Goal: Transaction & Acquisition: Purchase product/service

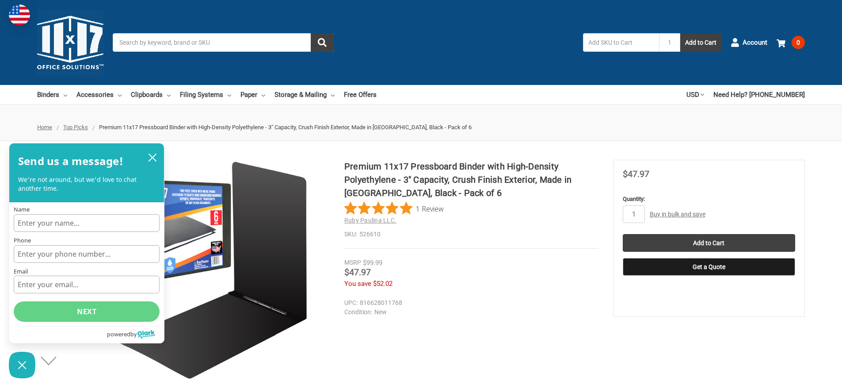
click at [678, 213] on link "Buy in bulk and save" at bounding box center [678, 213] width 56 height 7
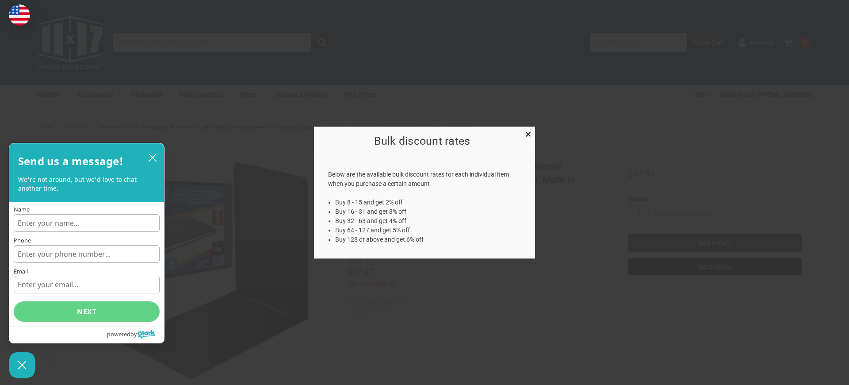
click at [683, 213] on div at bounding box center [424, 192] width 849 height 385
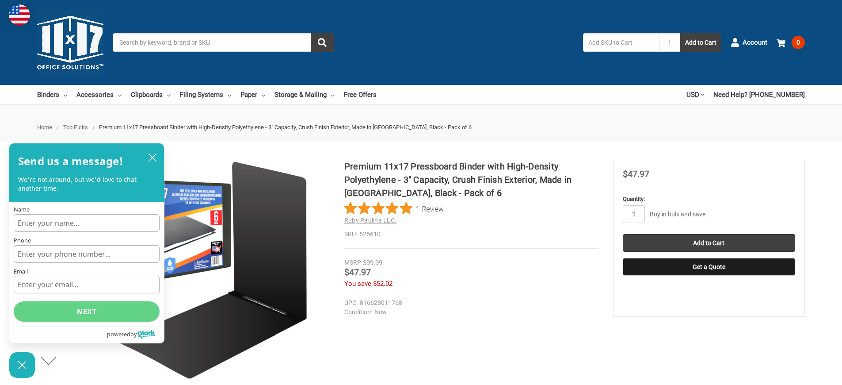
click at [678, 213] on link "Buy in bulk and save" at bounding box center [678, 213] width 56 height 7
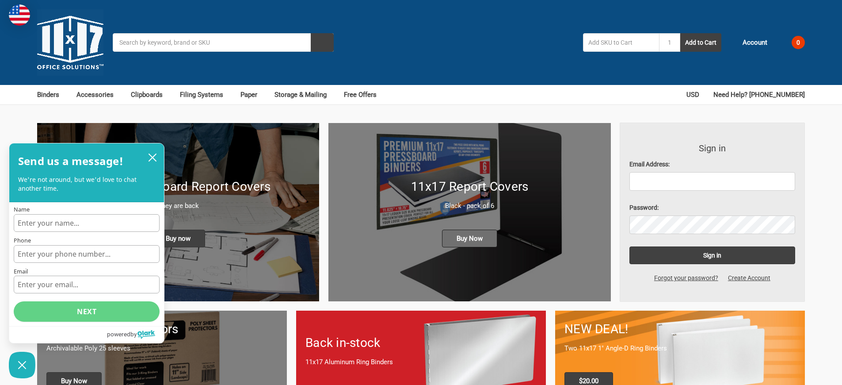
click at [469, 229] on span "Buy Now" at bounding box center [469, 238] width 55 height 18
click at [469, 238] on span "Buy Now" at bounding box center [469, 238] width 55 height 18
